Goal: Check status: Check status

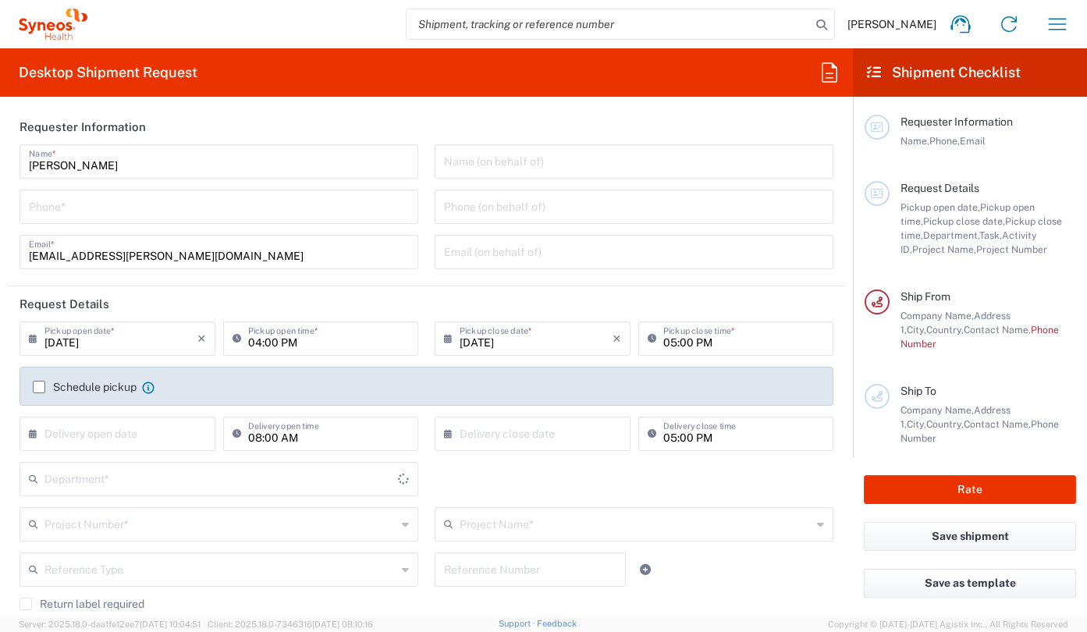
type input "[GEOGRAPHIC_DATA]"
type input "3235"
type input "Syneos Health Hungary Kft."
click at [1065, 13] on icon "button" at bounding box center [1057, 24] width 25 height 25
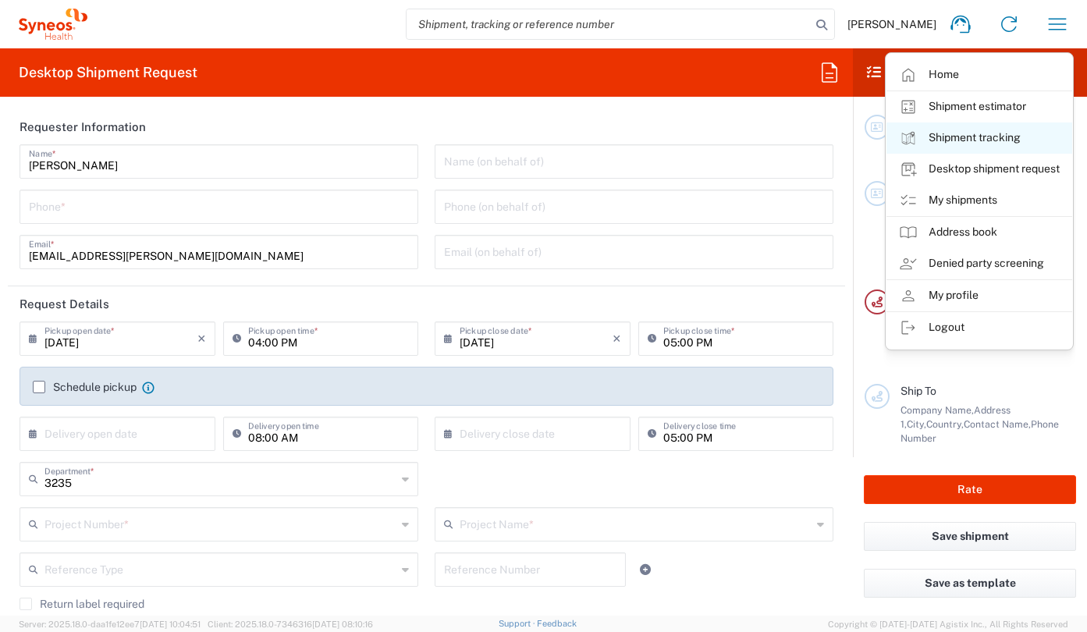
click at [993, 147] on link "Shipment tracking" at bounding box center [980, 138] width 186 height 31
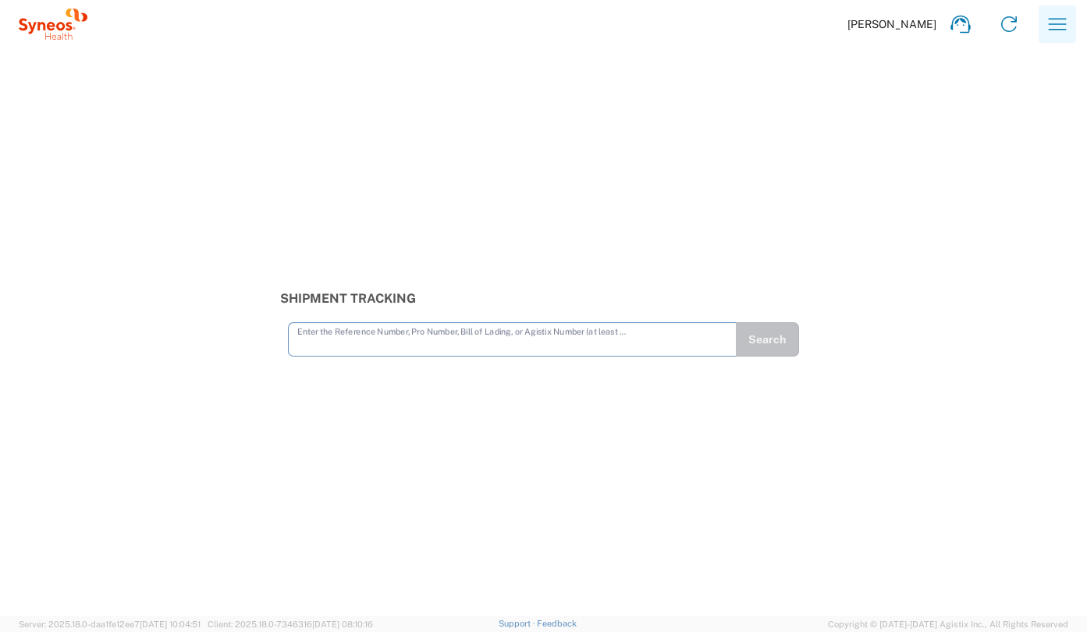
click at [1047, 32] on icon "button" at bounding box center [1057, 24] width 25 height 25
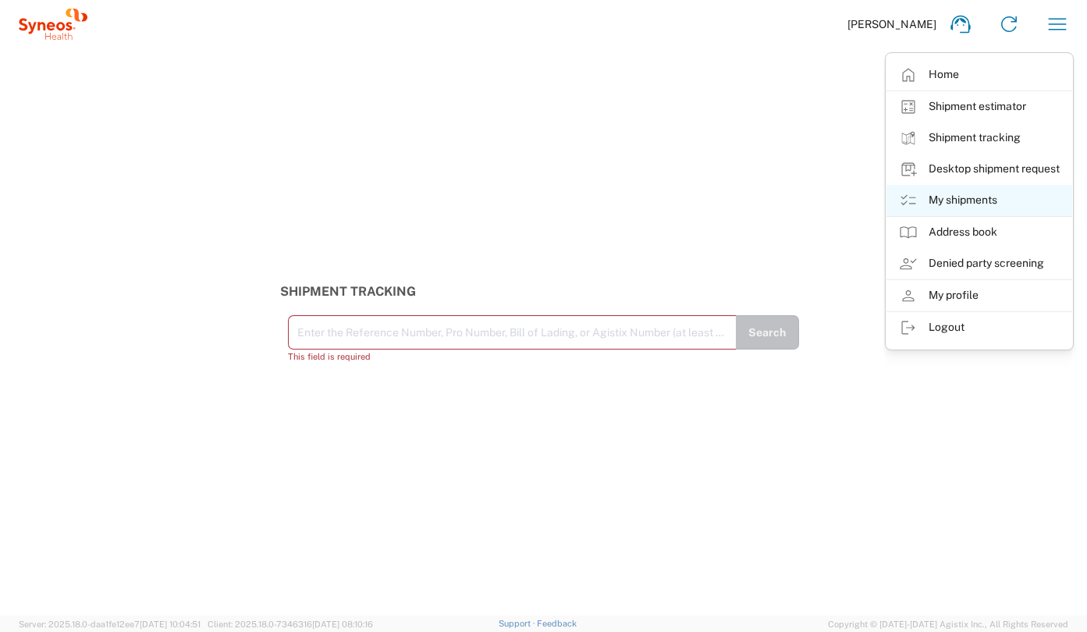
click at [957, 215] on link "My shipments" at bounding box center [980, 200] width 186 height 31
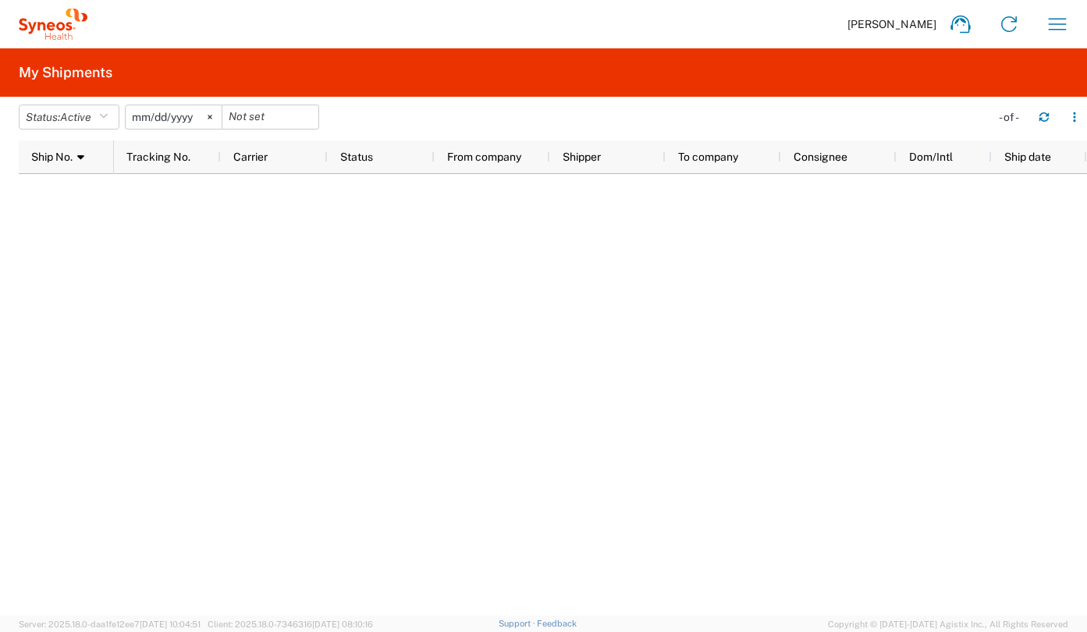
click at [204, 120] on input "[DATE]" at bounding box center [174, 116] width 96 height 23
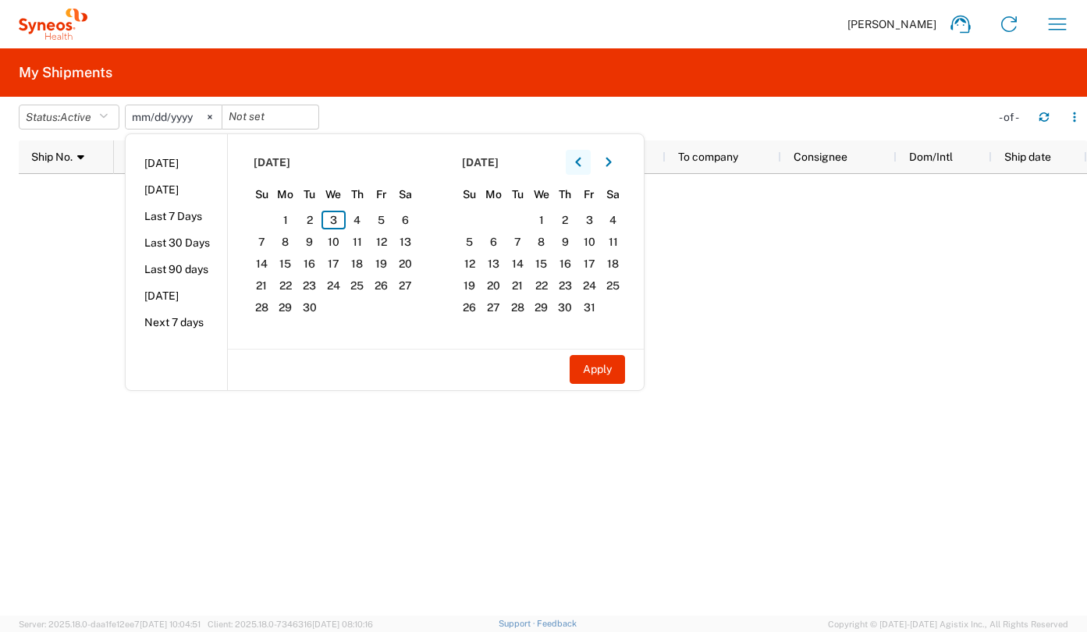
click at [581, 160] on icon "button" at bounding box center [578, 162] width 6 height 11
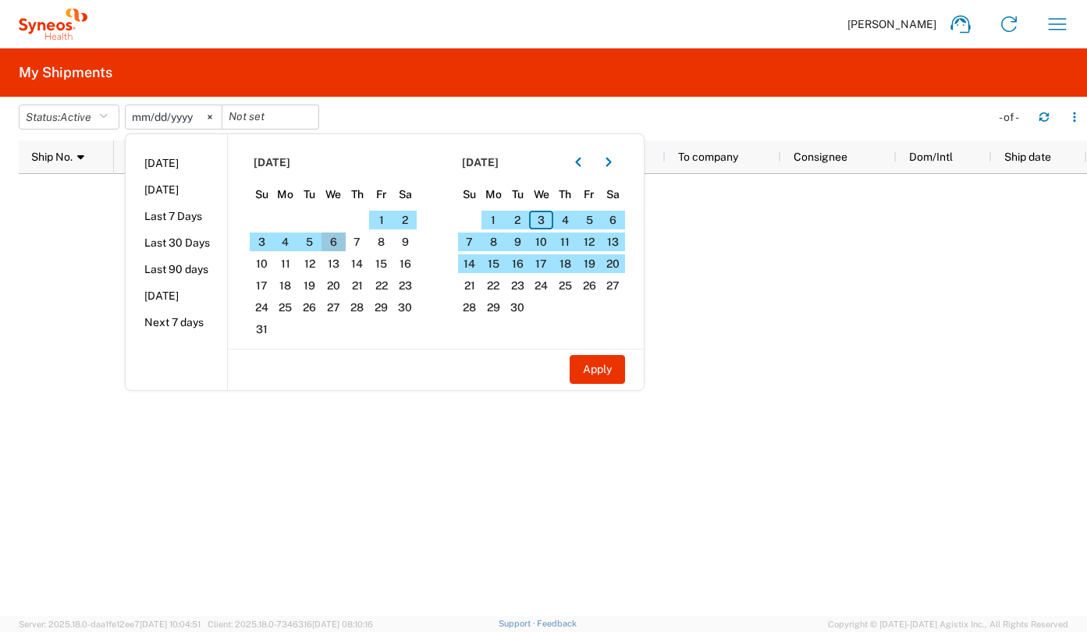
click at [332, 239] on span "6" at bounding box center [334, 242] width 24 height 19
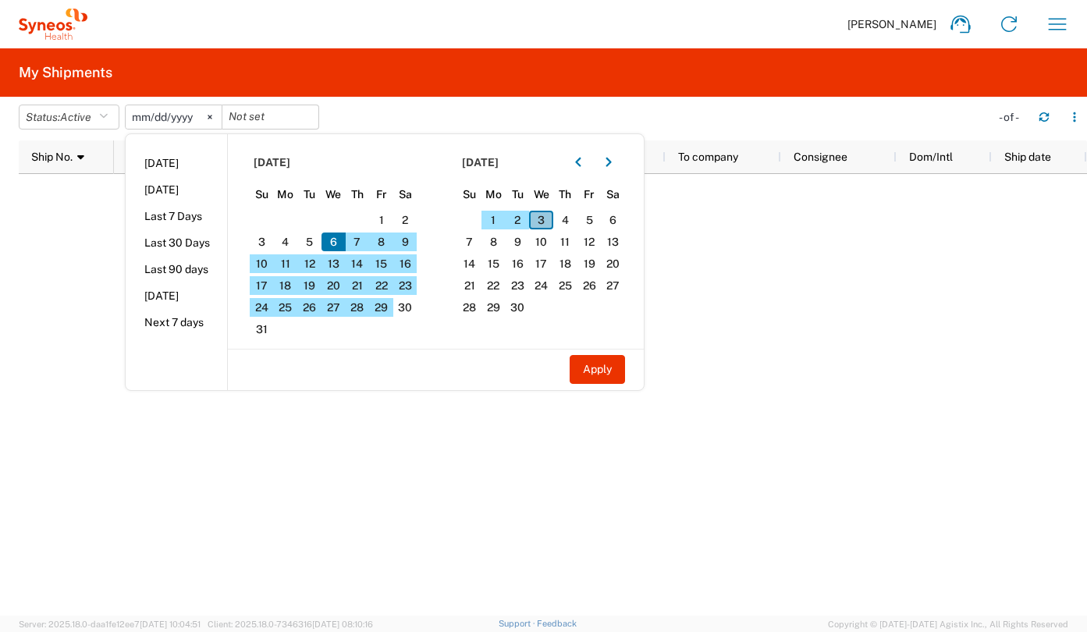
click at [553, 227] on span "3" at bounding box center [541, 220] width 24 height 19
click at [590, 363] on button "Apply" at bounding box center [597, 369] width 55 height 29
type input "[DATE]"
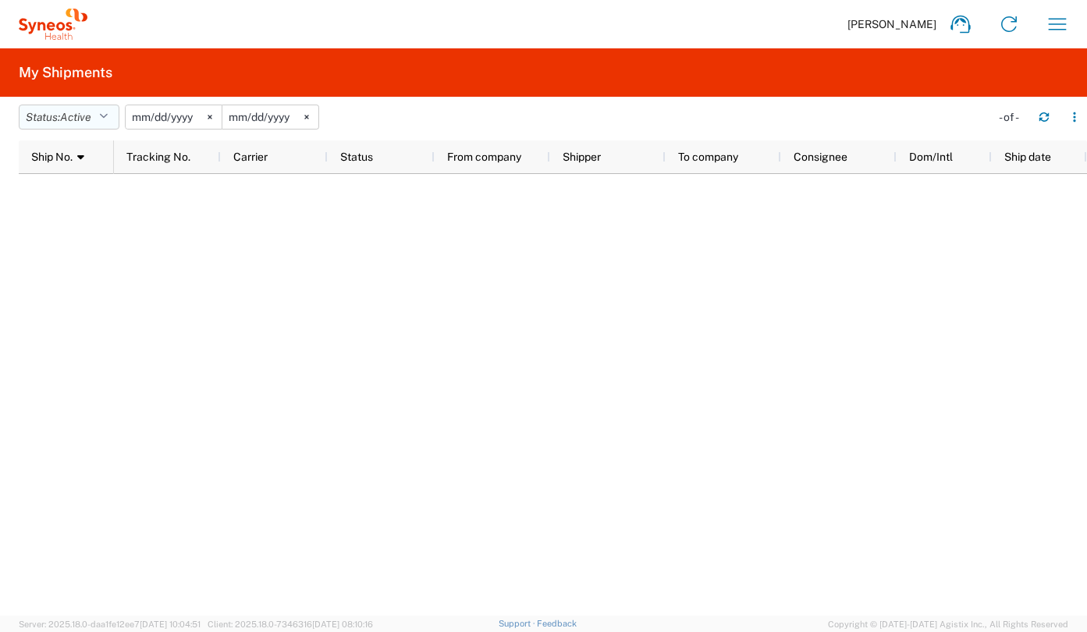
click at [105, 115] on icon "button" at bounding box center [103, 117] width 9 height 11
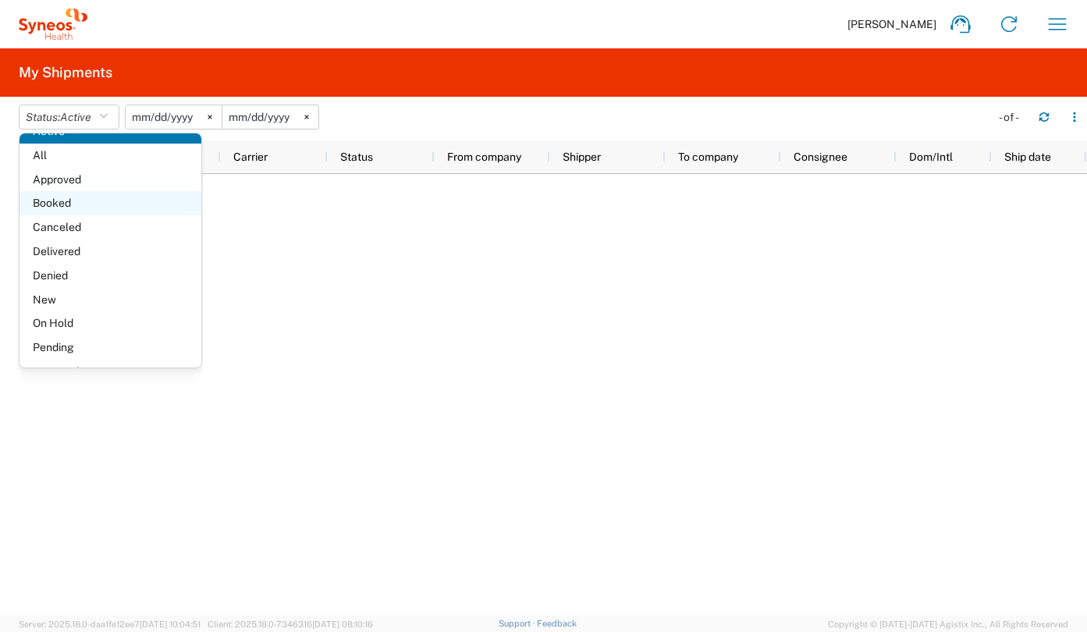
scroll to position [44, 0]
click at [66, 208] on span "Booked" at bounding box center [111, 202] width 182 height 24
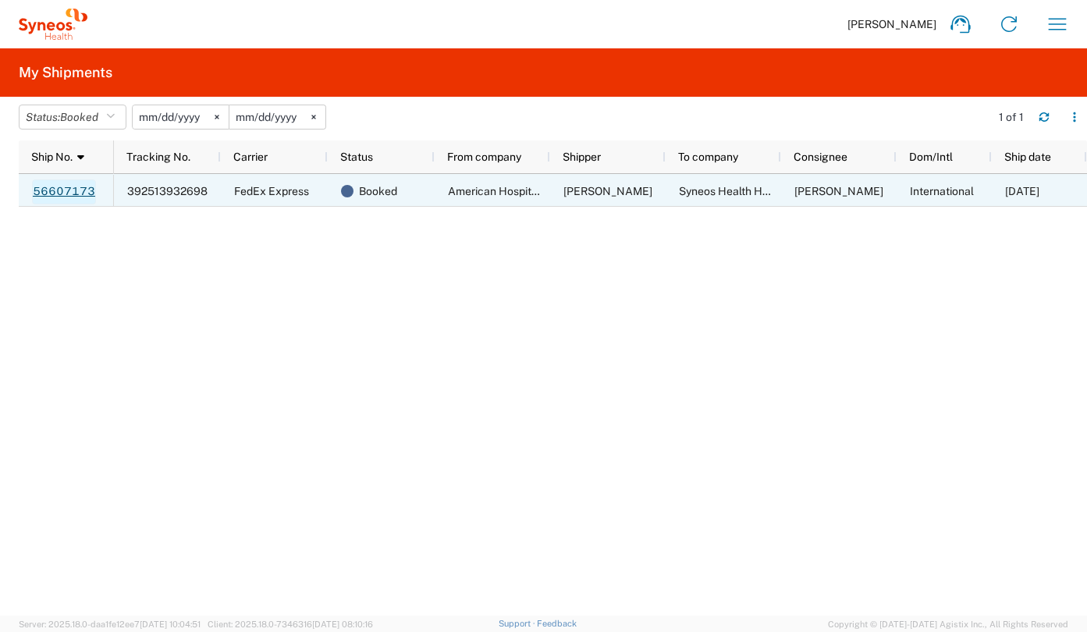
click at [86, 190] on link "56607173" at bounding box center [64, 191] width 64 height 25
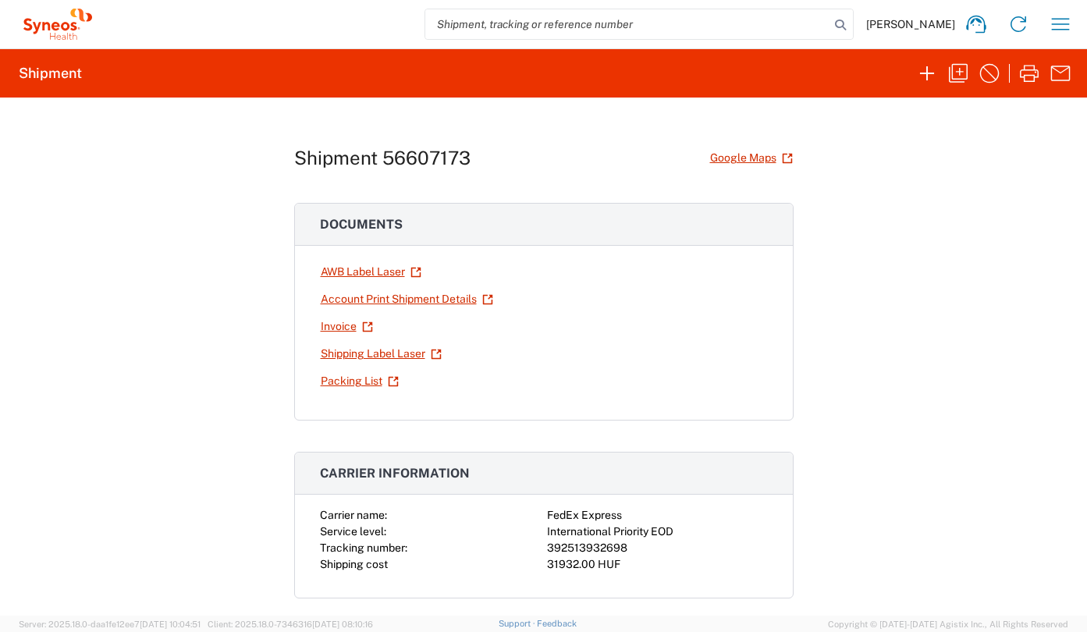
drag, startPoint x: 534, startPoint y: 144, endPoint x: 275, endPoint y: 145, distance: 258.3
click at [275, 145] on div "Shipment 56607173 Google Maps Documents AWB Label Laser Account Print Shipment …" at bounding box center [543, 357] width 1087 height 518
click at [285, 161] on div "Shipment 56607173 Google Maps Documents AWB Label Laser Account Print Shipment …" at bounding box center [543, 357] width 1087 height 518
click at [294, 161] on h1 "Shipment 56607173" at bounding box center [382, 158] width 176 height 23
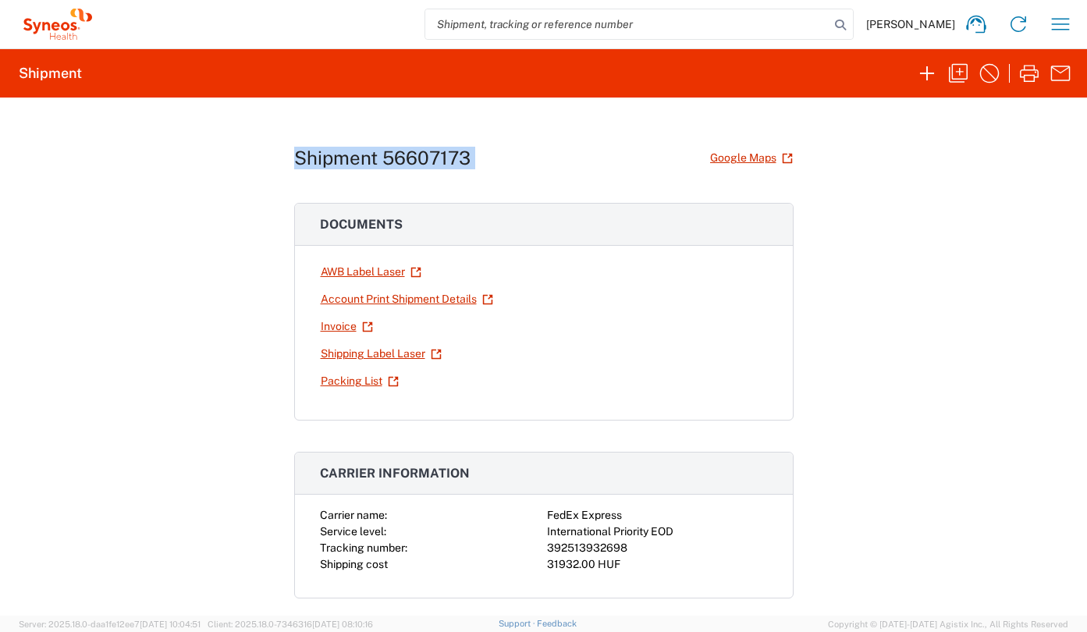
drag, startPoint x: 290, startPoint y: 161, endPoint x: 465, endPoint y: 158, distance: 175.6
click at [465, 158] on div "Shipment 56607173 Google Maps" at bounding box center [543, 157] width 499 height 27
